Goal: Information Seeking & Learning: Learn about a topic

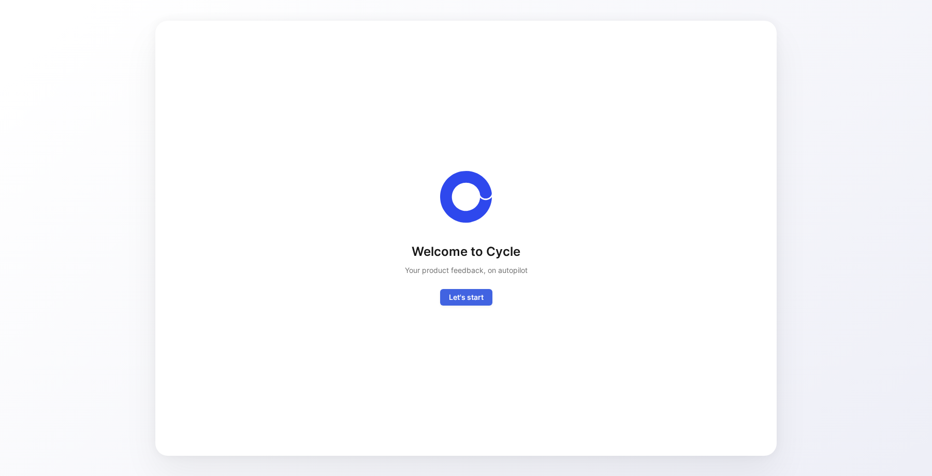
click at [477, 303] on span "Let's start" at bounding box center [466, 297] width 35 height 12
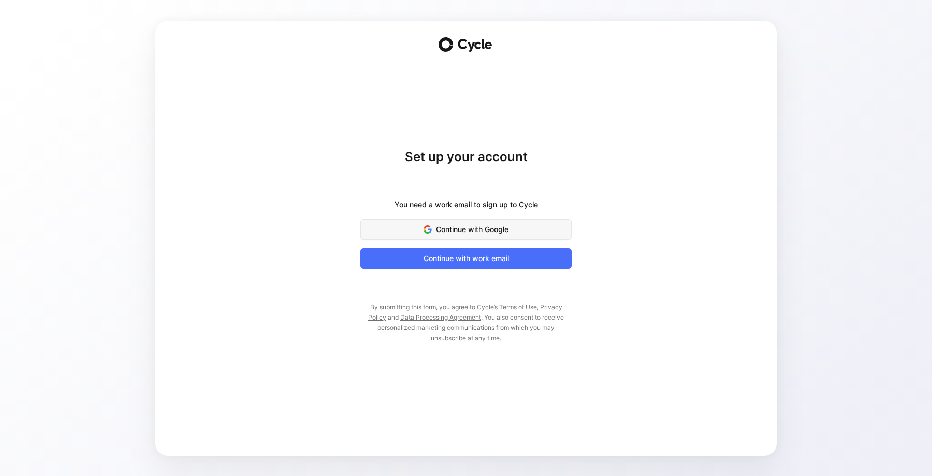
click at [460, 234] on span "Continue with Google" at bounding box center [465, 229] width 185 height 12
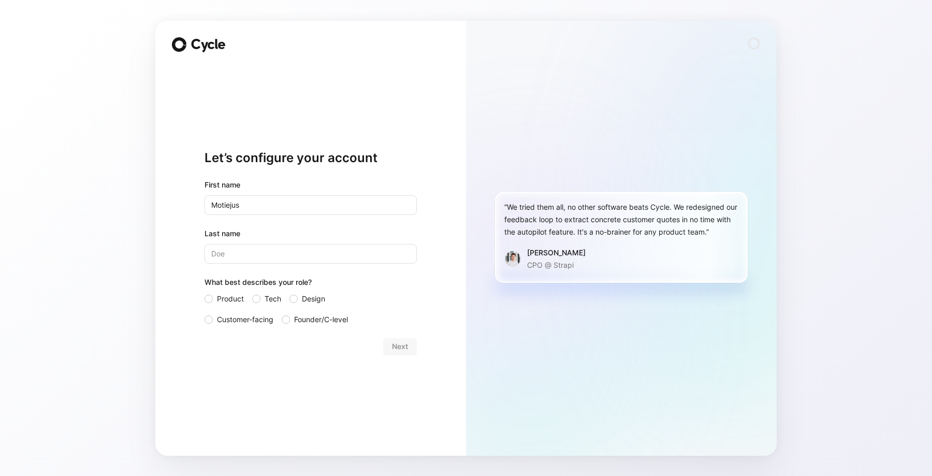
type input "Motiejus"
type input "Didzbalis"
click at [233, 303] on span "Product" at bounding box center [230, 299] width 27 height 12
click at [205, 293] on input "Product" at bounding box center [205, 293] width 0 height 0
click at [395, 345] on span "Next" at bounding box center [400, 346] width 16 height 12
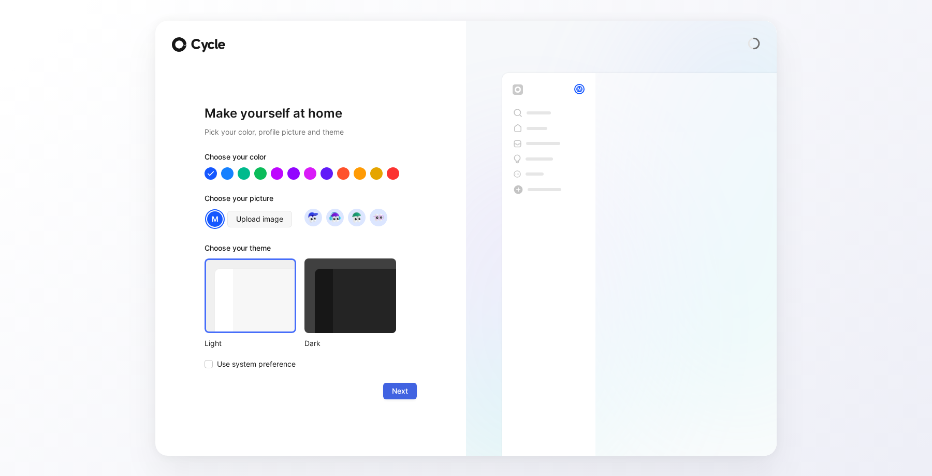
click at [407, 392] on span "Next" at bounding box center [400, 391] width 16 height 12
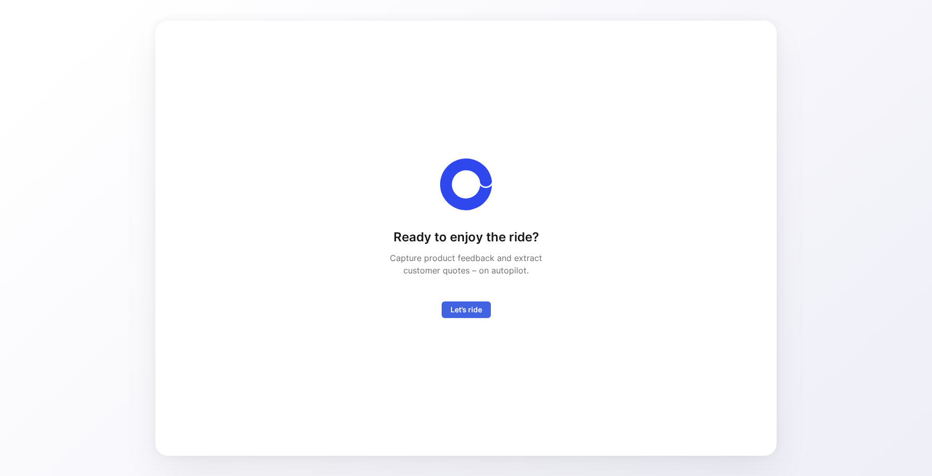
click at [468, 314] on span "Let’s ride" at bounding box center [467, 310] width 32 height 12
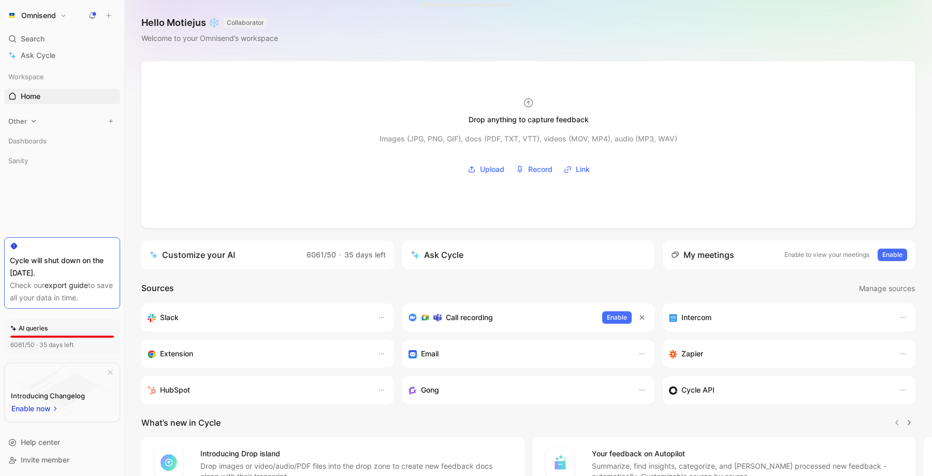
click at [36, 121] on icon at bounding box center [33, 121] width 7 height 7
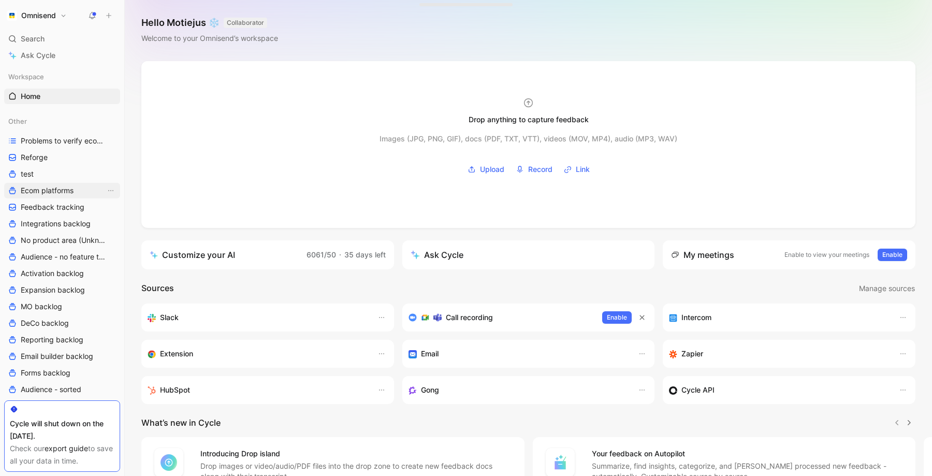
click at [55, 190] on span "Ecom platforms" at bounding box center [47, 190] width 53 height 10
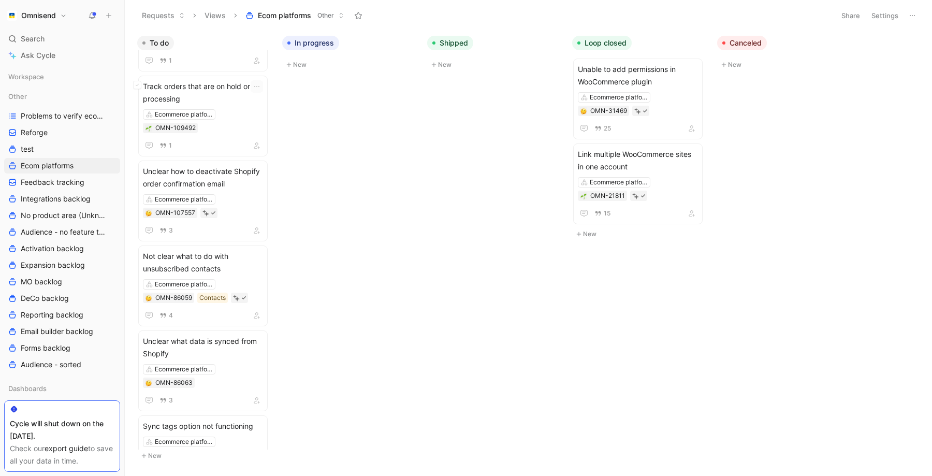
scroll to position [1449, 0]
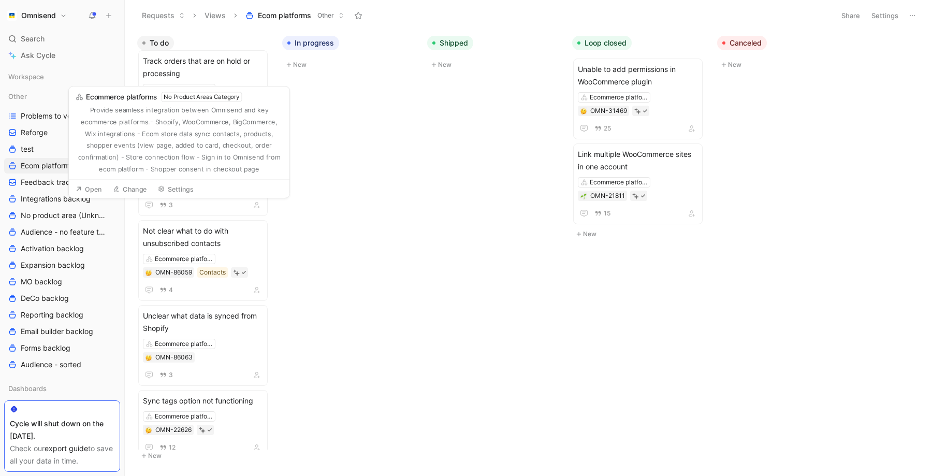
click at [438, 216] on div "To do Enable dynamic updates for product listing block based on changes Ecommer…" at bounding box center [529, 253] width 808 height 445
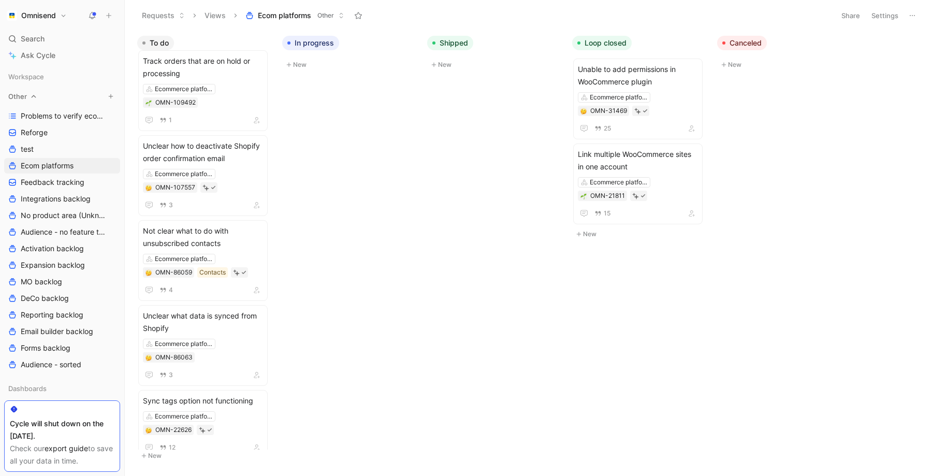
click at [34, 96] on icon at bounding box center [33, 96] width 7 height 7
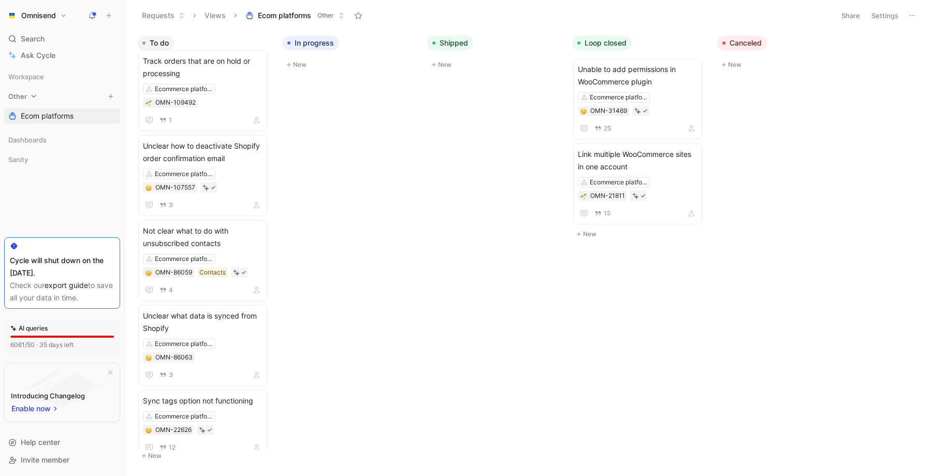
click at [35, 97] on icon at bounding box center [33, 96] width 7 height 7
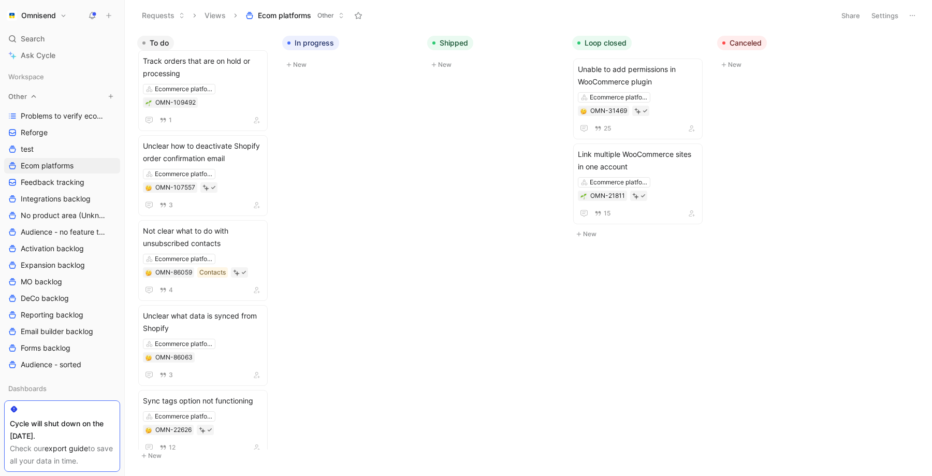
click at [114, 94] on button "button" at bounding box center [111, 96] width 10 height 10
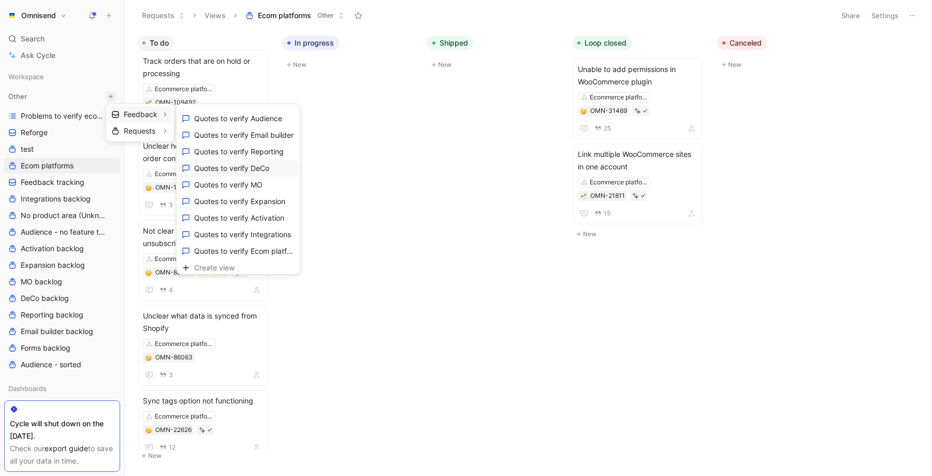
scroll to position [99, 0]
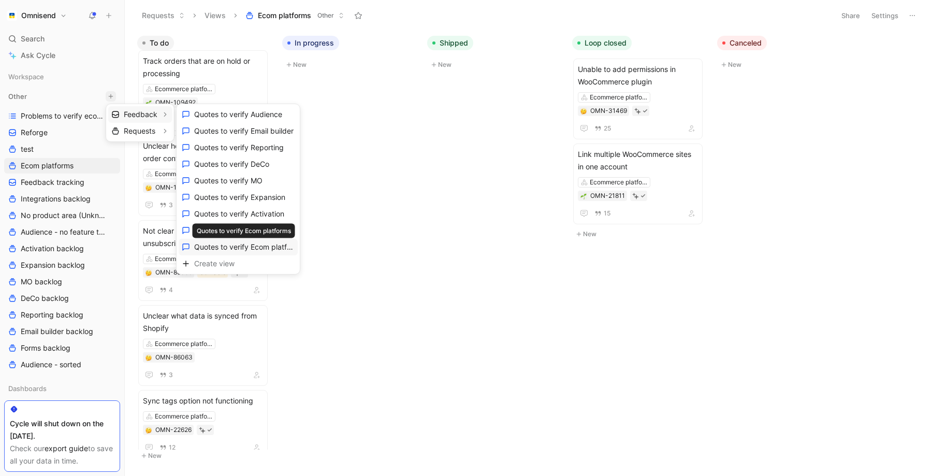
click at [264, 248] on span "Quotes to verify Ecom platforms" at bounding box center [244, 247] width 100 height 10
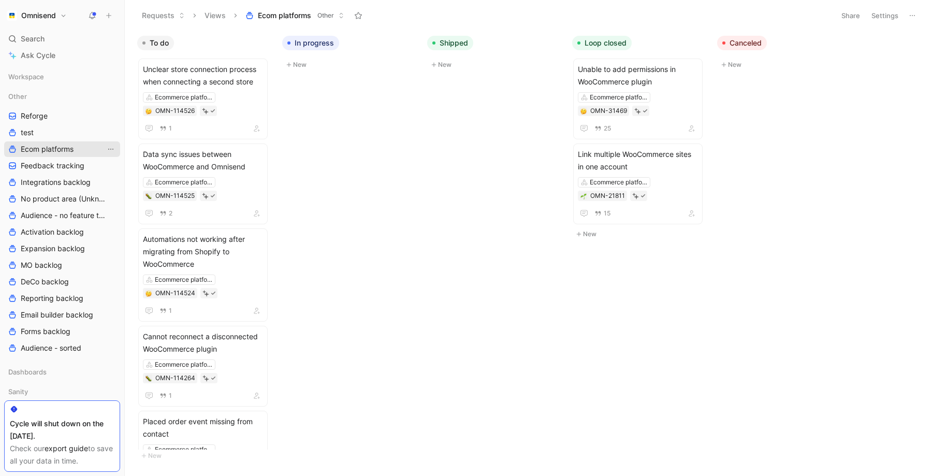
click at [111, 151] on icon "View actions" at bounding box center [111, 149] width 8 height 8
click at [97, 99] on icon "button" at bounding box center [98, 96] width 6 height 6
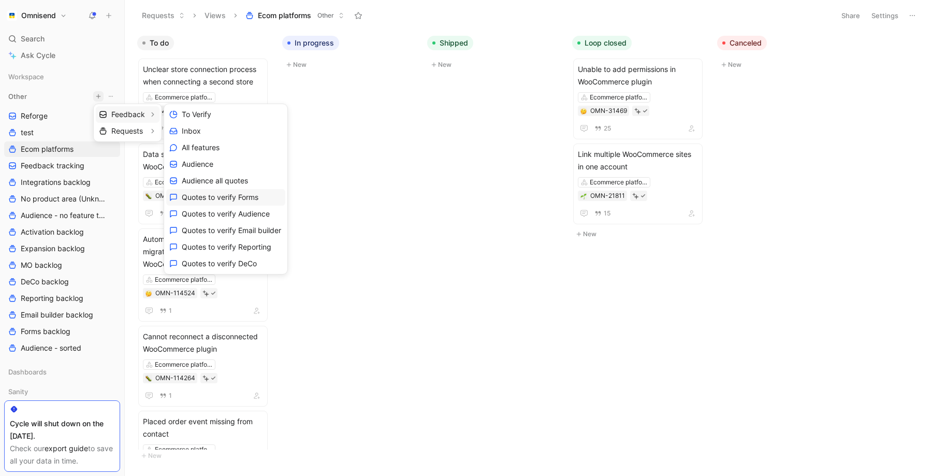
scroll to position [99, 0]
click at [231, 246] on span "Quotes to verify Ecom platforms" at bounding box center [232, 247] width 100 height 10
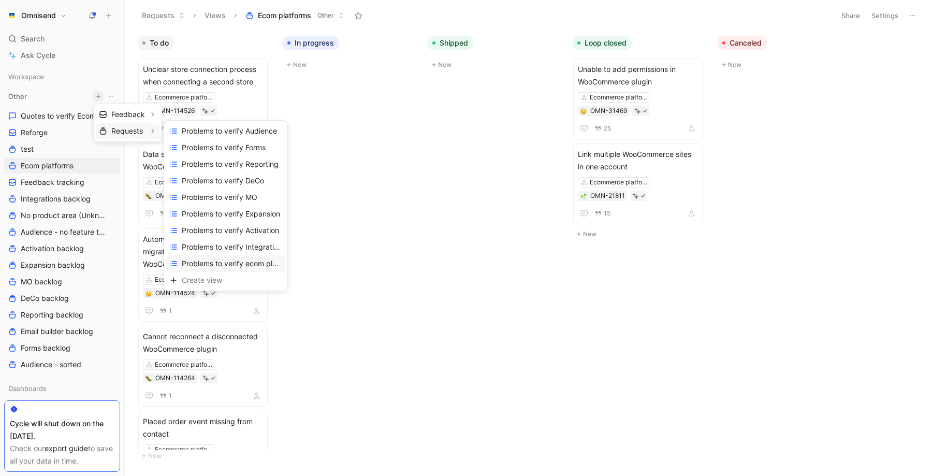
click at [234, 266] on span "Problems to verify ecom platforms" at bounding box center [232, 263] width 100 height 10
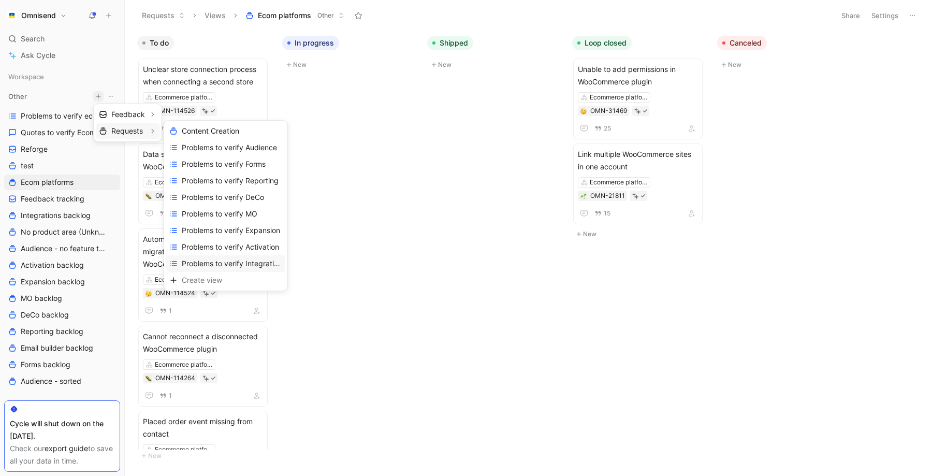
scroll to position [83, 0]
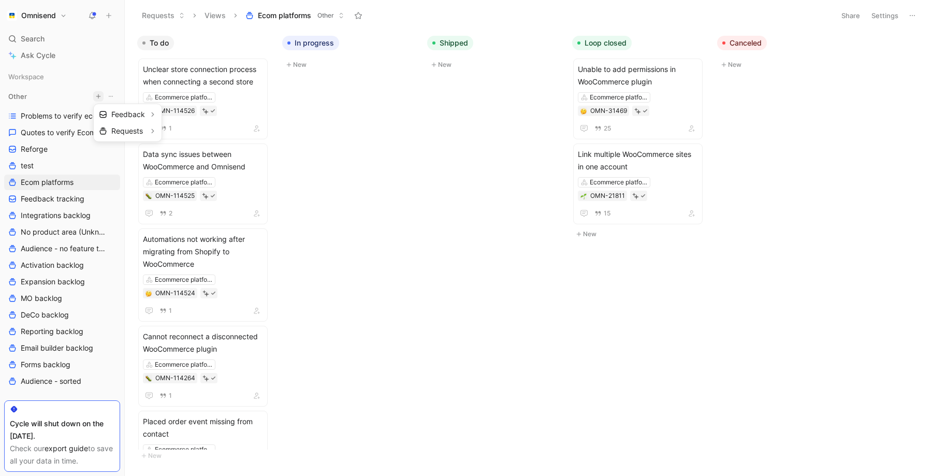
click at [70, 116] on div at bounding box center [466, 238] width 932 height 476
click at [66, 116] on span "Problems to verify ecom platforms" at bounding box center [63, 116] width 85 height 10
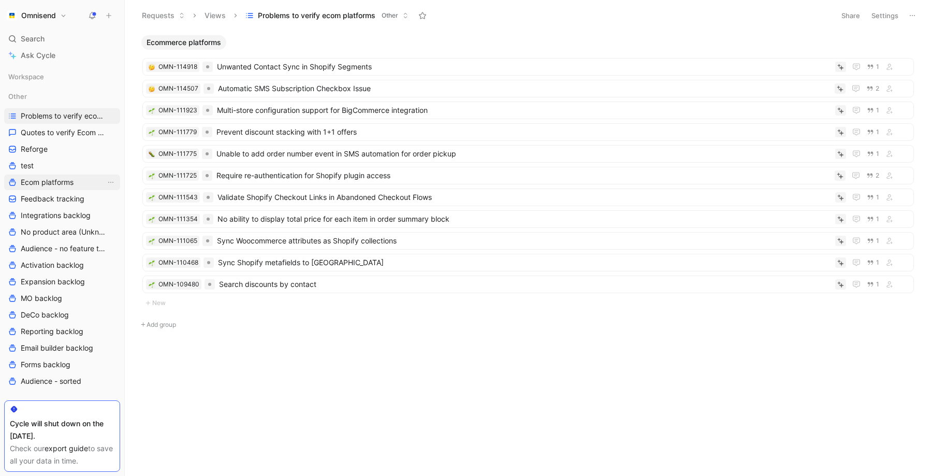
click at [54, 180] on span "Ecom platforms" at bounding box center [47, 182] width 53 height 10
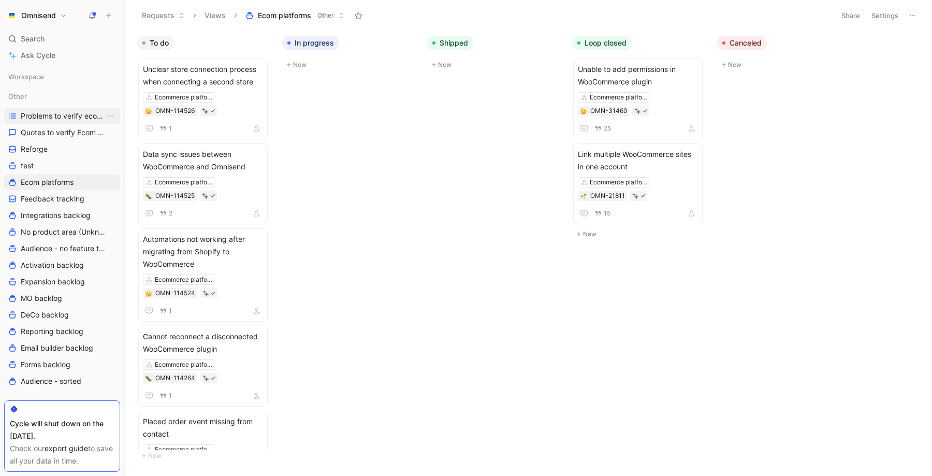
click at [61, 120] on span "Problems to verify ecom platforms" at bounding box center [63, 116] width 85 height 10
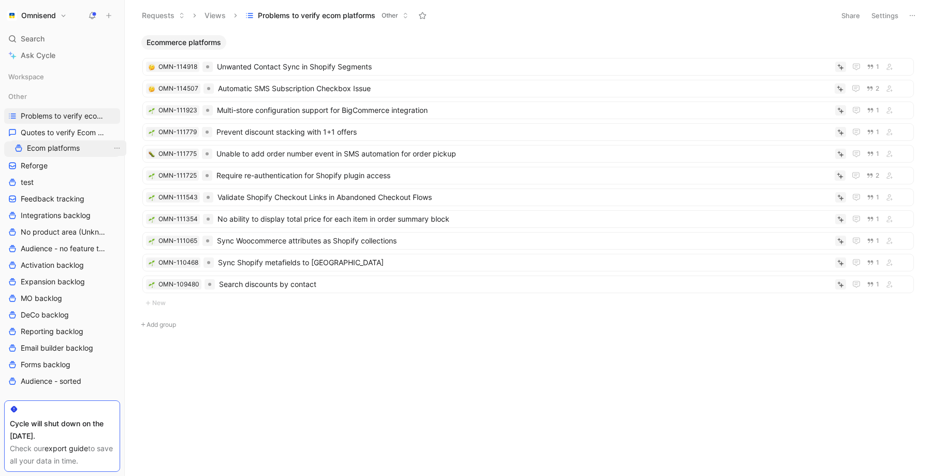
drag, startPoint x: 55, startPoint y: 182, endPoint x: 62, endPoint y: 149, distance: 34.2
click at [62, 148] on div "Workspace Other Problems to verify ecom platforms Quotes to verify Ecom platfor…" at bounding box center [62, 253] width 116 height 368
click at [64, 120] on span "Problems to verify ecom platforms" at bounding box center [63, 116] width 85 height 10
click at [67, 136] on span "Quotes to verify Ecom platforms" at bounding box center [63, 132] width 85 height 10
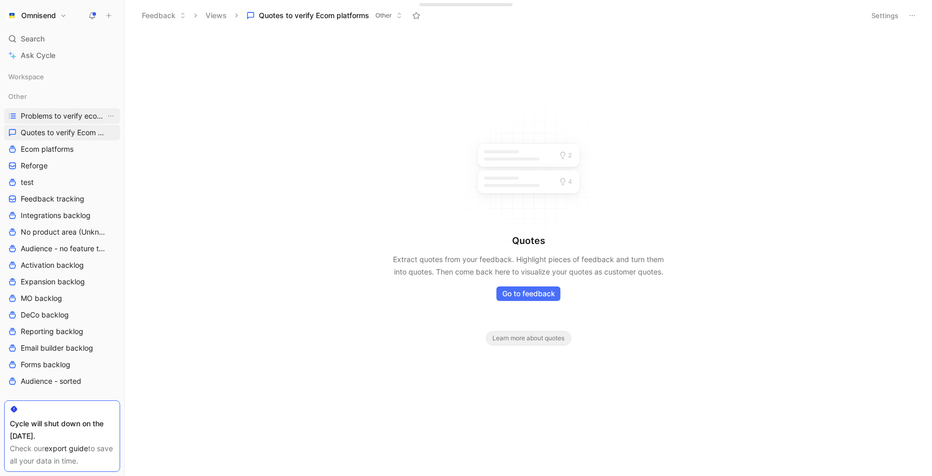
click at [66, 118] on span "Problems to verify ecom platforms" at bounding box center [63, 116] width 85 height 10
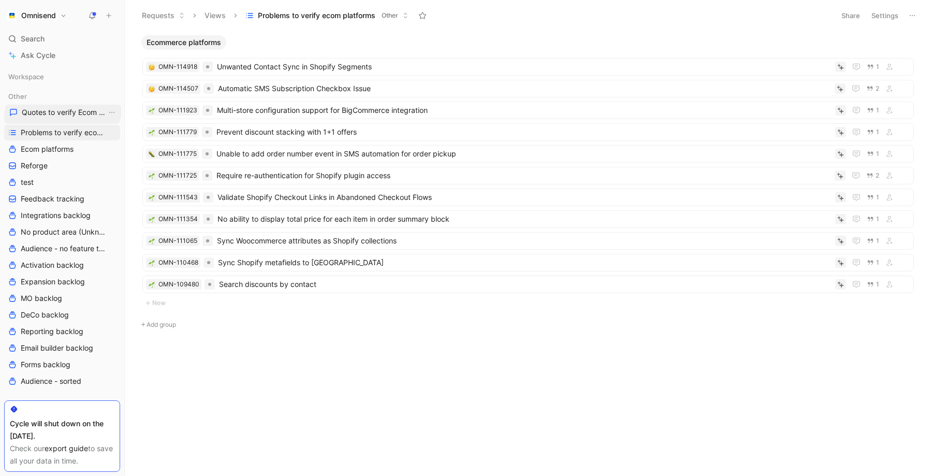
drag, startPoint x: 71, startPoint y: 134, endPoint x: 72, endPoint y: 116, distance: 18.1
click at [72, 116] on div "Workspace Other Problems to verify ecom platforms Quotes to verify Ecom platfor…" at bounding box center [62, 253] width 116 height 368
click at [54, 119] on span "Quotes to verify Ecom platforms" at bounding box center [63, 116] width 85 height 10
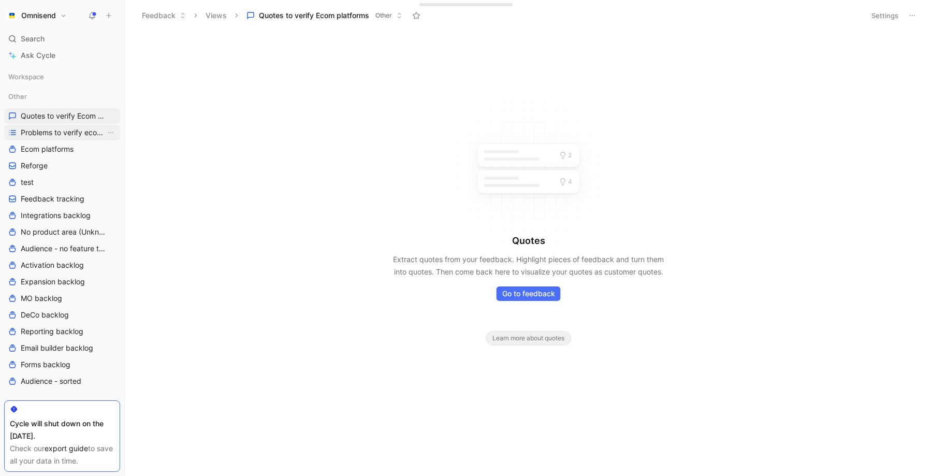
click at [60, 135] on span "Problems to verify ecom platforms" at bounding box center [63, 132] width 85 height 10
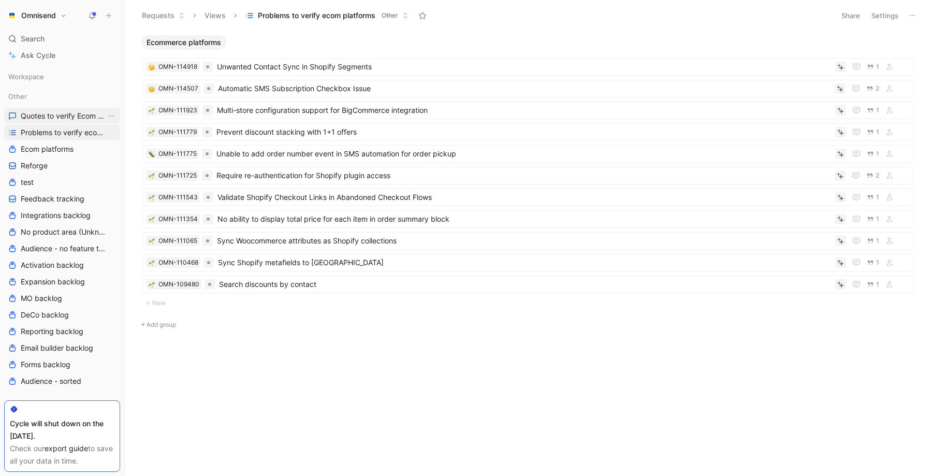
click at [54, 119] on span "Quotes to verify Ecom platforms" at bounding box center [63, 116] width 85 height 10
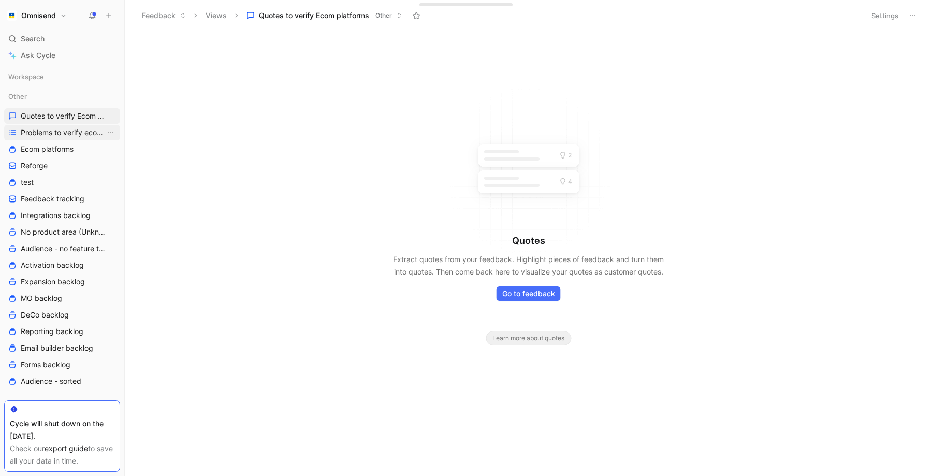
click at [60, 131] on span "Problems to verify ecom platforms" at bounding box center [63, 132] width 85 height 10
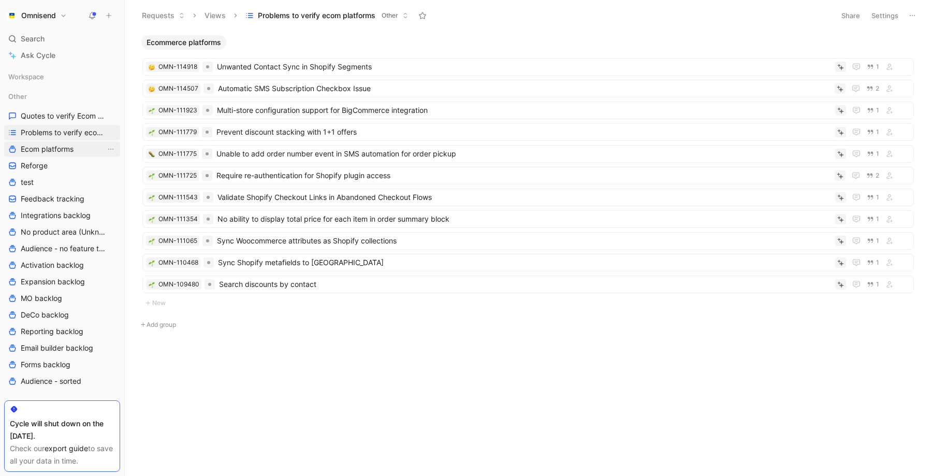
click at [58, 148] on span "Ecom platforms" at bounding box center [47, 149] width 53 height 10
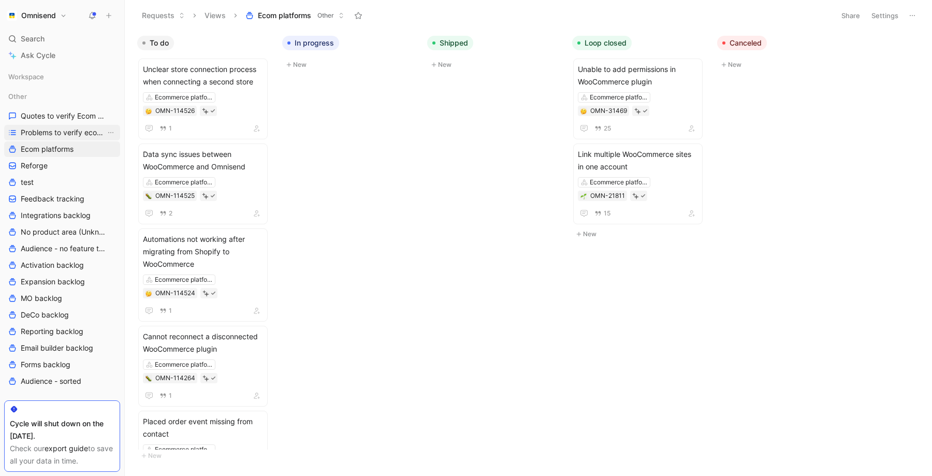
click at [71, 137] on span "Problems to verify ecom platforms" at bounding box center [63, 132] width 85 height 10
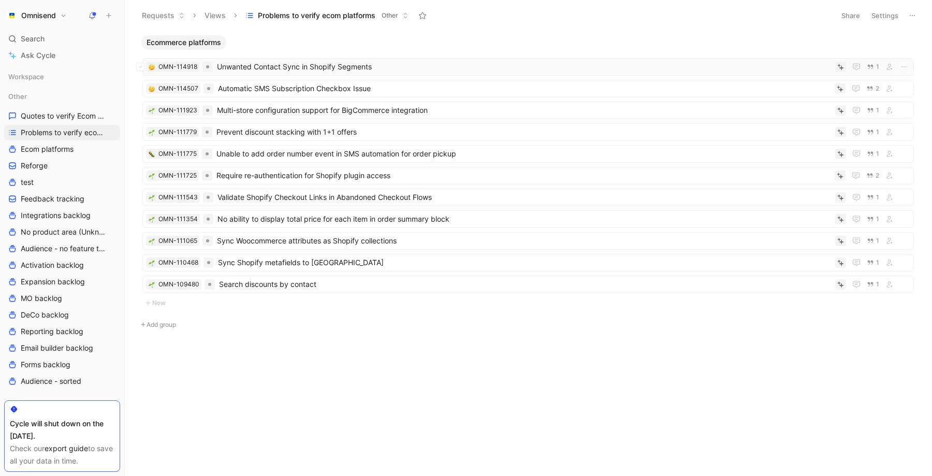
click at [426, 64] on span "Unwanted Contact Sync in Shopify Segments" at bounding box center [524, 67] width 614 height 12
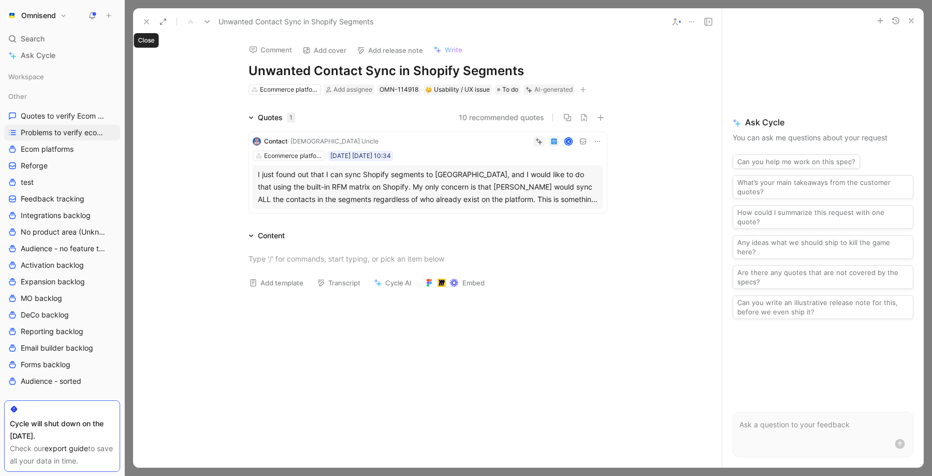
click at [144, 23] on icon at bounding box center [146, 22] width 8 height 8
